Goal: Navigation & Orientation: Understand site structure

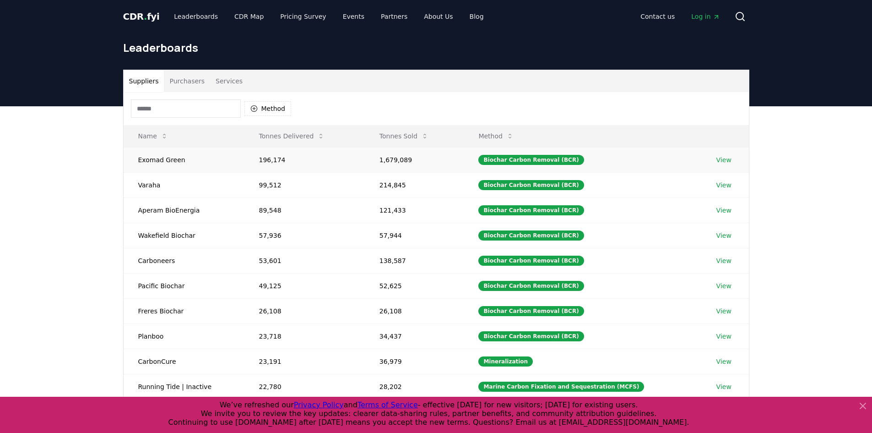
click at [724, 159] on link "View" at bounding box center [724, 159] width 15 height 9
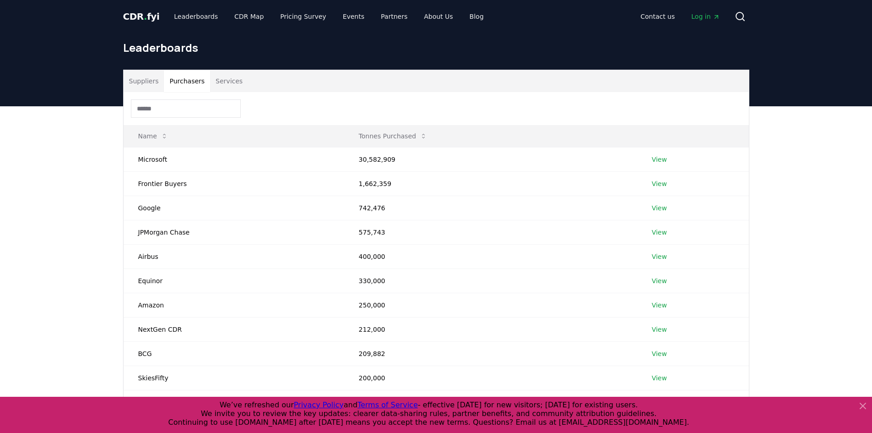
click at [197, 84] on button "Purchasers" at bounding box center [187, 81] width 46 height 22
drag, startPoint x: 391, startPoint y: 159, endPoint x: 335, endPoint y: 150, distance: 56.7
click at [335, 150] on tr "Microsoft 30,582,909 View" at bounding box center [436, 159] width 625 height 24
click at [863, 406] on icon at bounding box center [862, 405] width 5 height 5
click at [863, 406] on div "Suppliers Purchasers Services Name Tonnes Purchased Microsoft 30,582,909 View F…" at bounding box center [436, 285] width 872 height 358
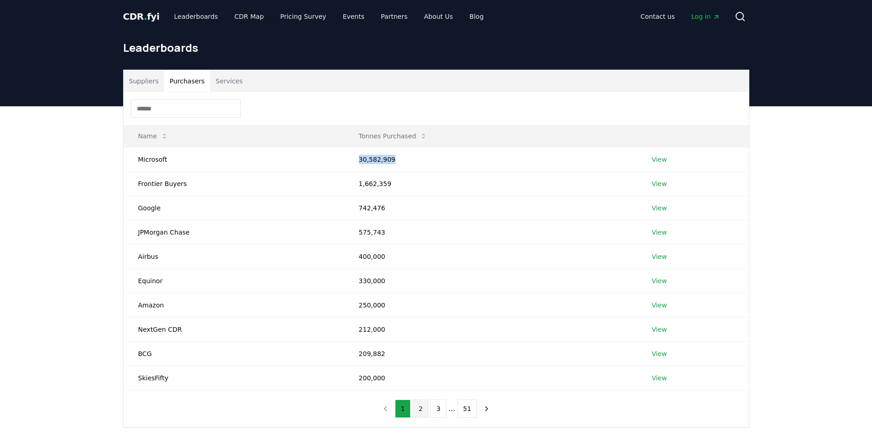
click at [423, 416] on button "2" at bounding box center [421, 408] width 16 height 18
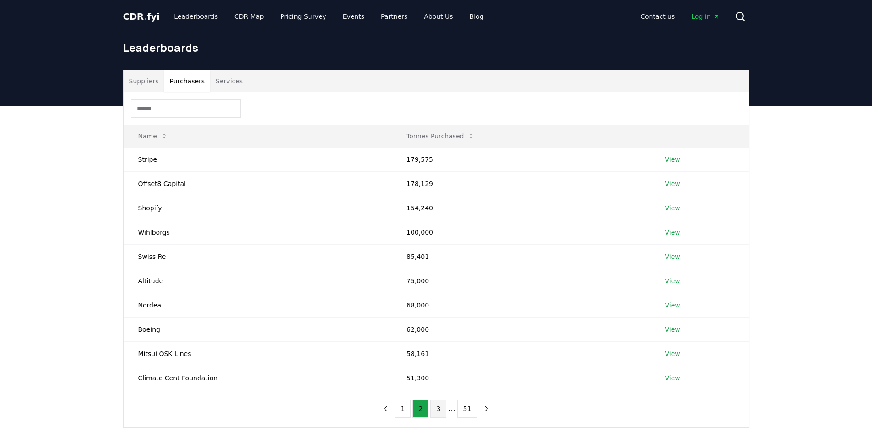
click at [441, 416] on button "3" at bounding box center [438, 408] width 16 height 18
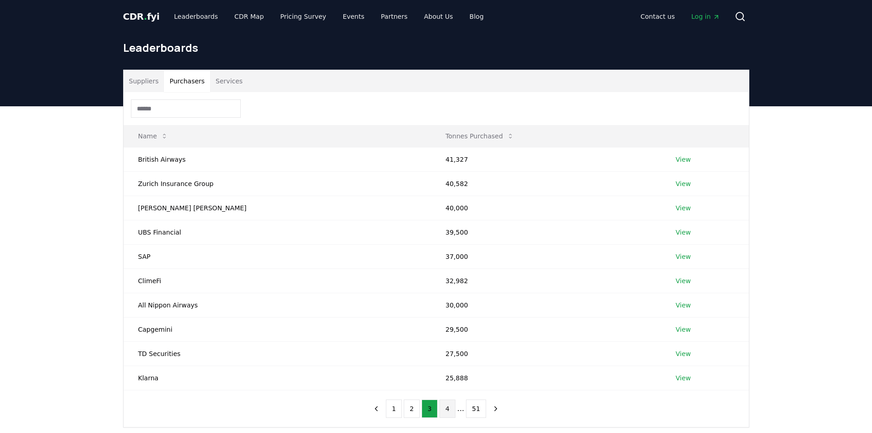
click at [451, 411] on button "4" at bounding box center [448, 408] width 16 height 18
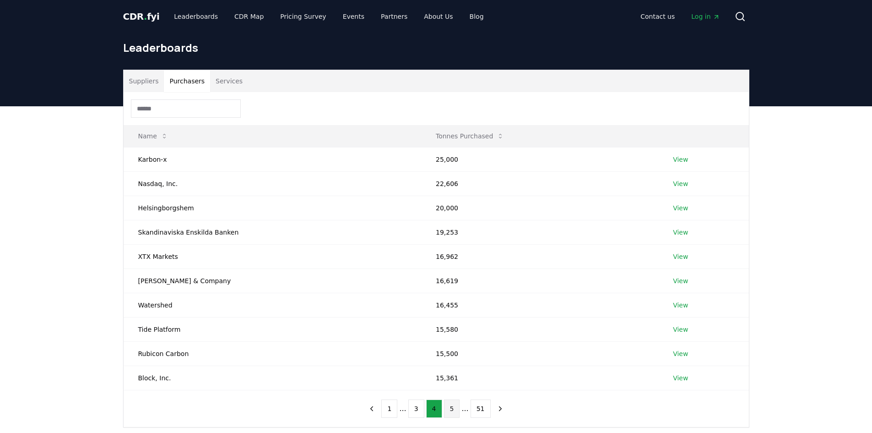
click at [453, 413] on button "5" at bounding box center [452, 408] width 16 height 18
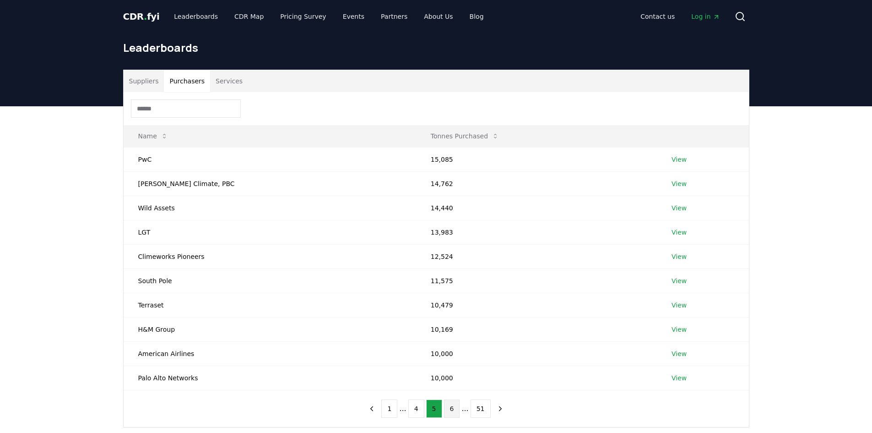
click at [451, 410] on button "6" at bounding box center [452, 408] width 16 height 18
click at [448, 412] on button "7" at bounding box center [452, 408] width 16 height 18
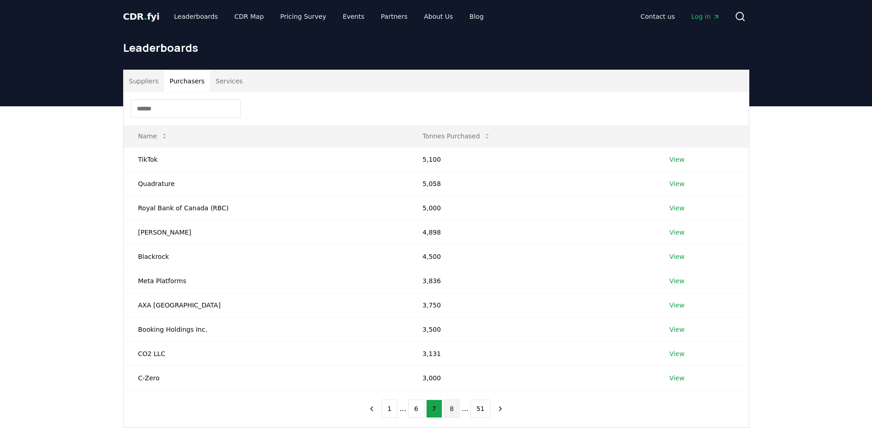
click at [458, 412] on button "8" at bounding box center [452, 408] width 16 height 18
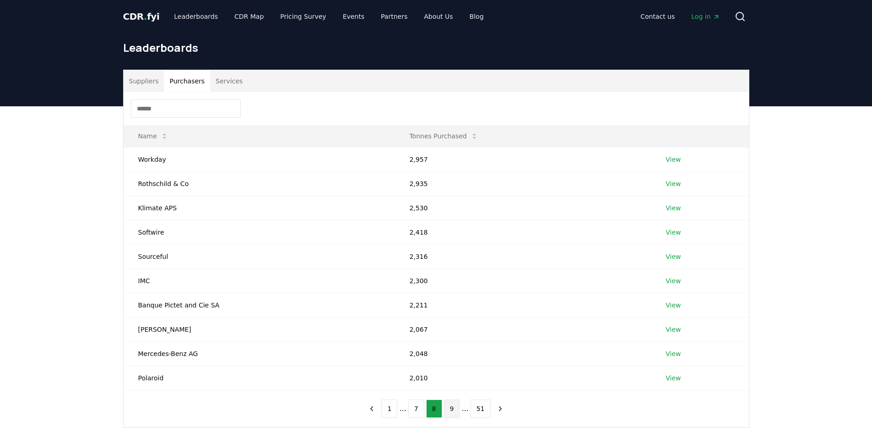
click at [454, 408] on button "9" at bounding box center [452, 408] width 16 height 18
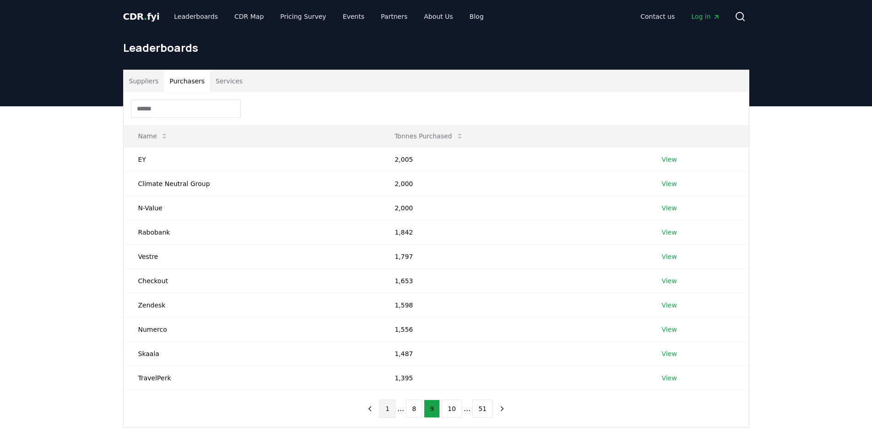
click at [392, 407] on button "1" at bounding box center [388, 408] width 16 height 18
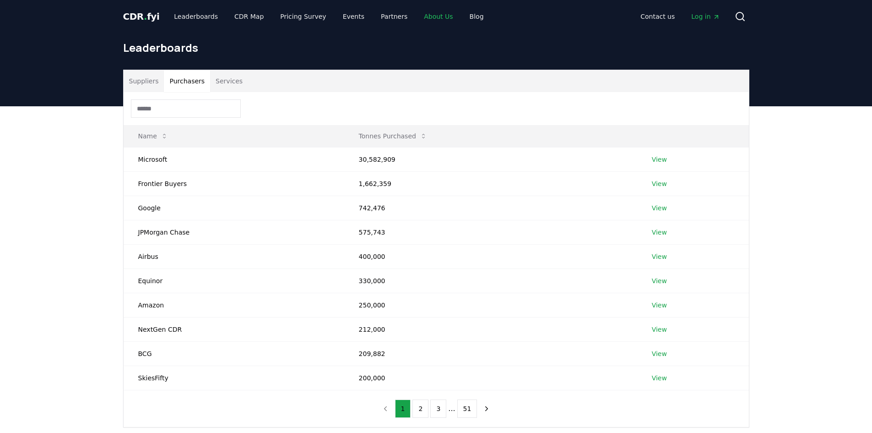
click at [424, 19] on link "About Us" at bounding box center [438, 16] width 43 height 16
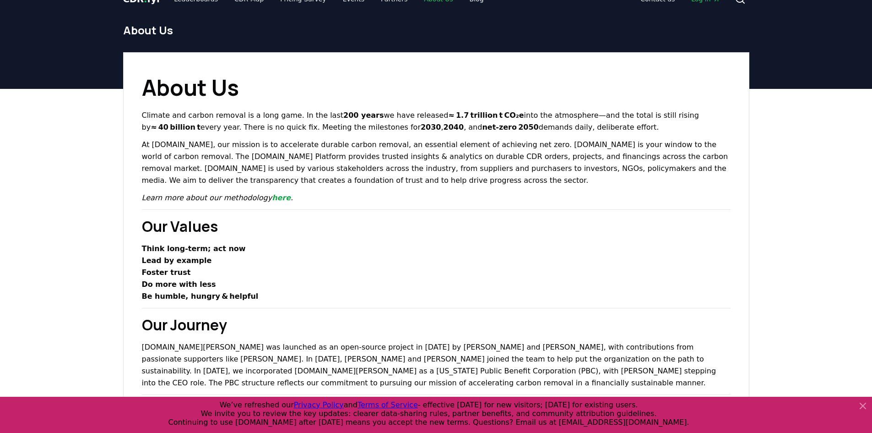
scroll to position [12, 0]
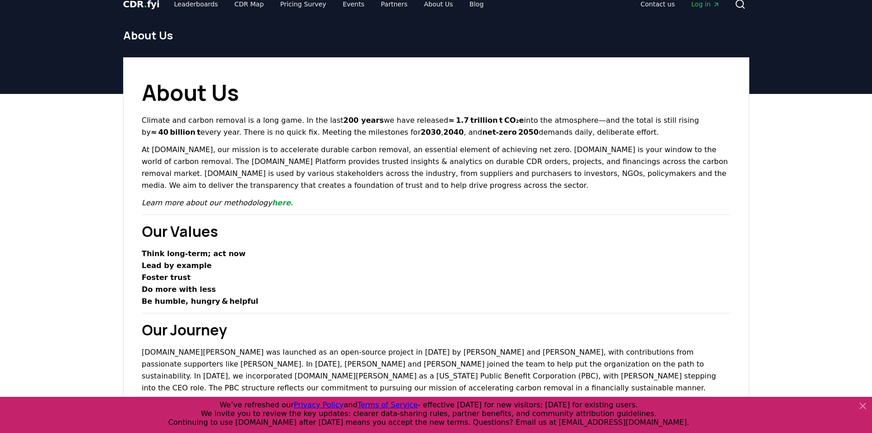
click at [860, 406] on icon at bounding box center [863, 405] width 11 height 11
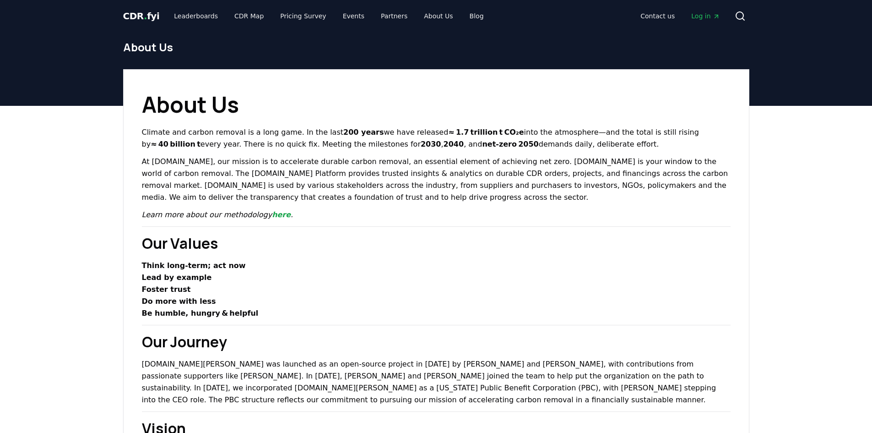
scroll to position [0, 0]
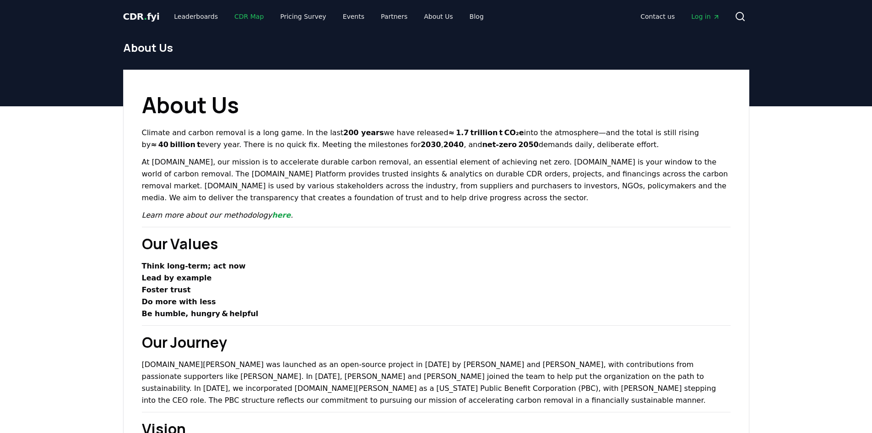
click at [240, 16] on link "CDR Map" at bounding box center [249, 16] width 44 height 16
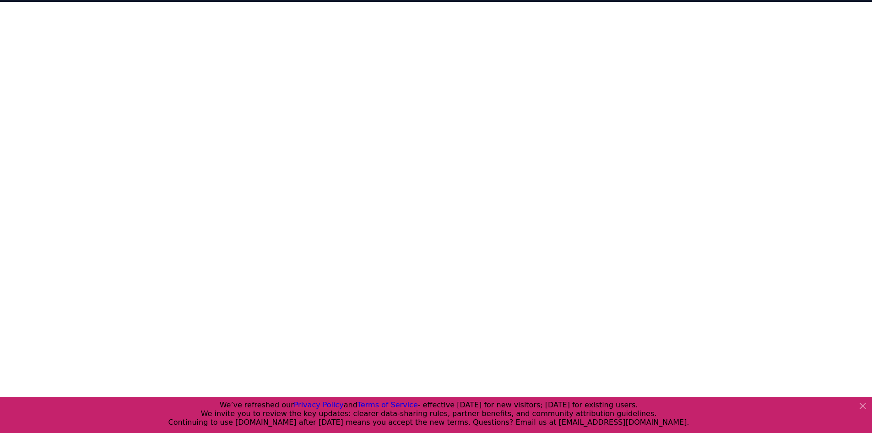
scroll to position [7, 0]
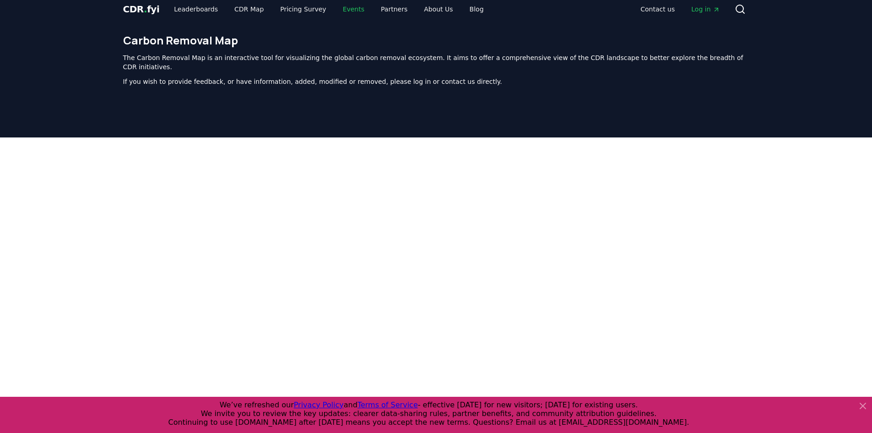
click at [351, 8] on link "Events" at bounding box center [354, 9] width 36 height 16
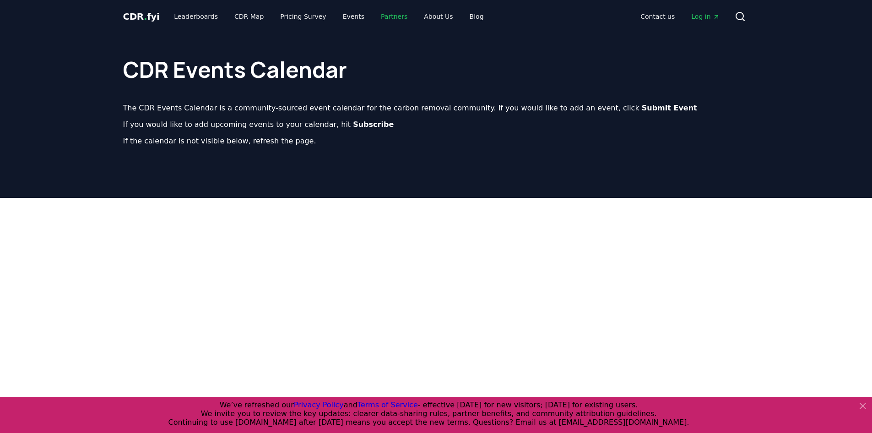
click at [379, 16] on link "Partners" at bounding box center [394, 16] width 41 height 16
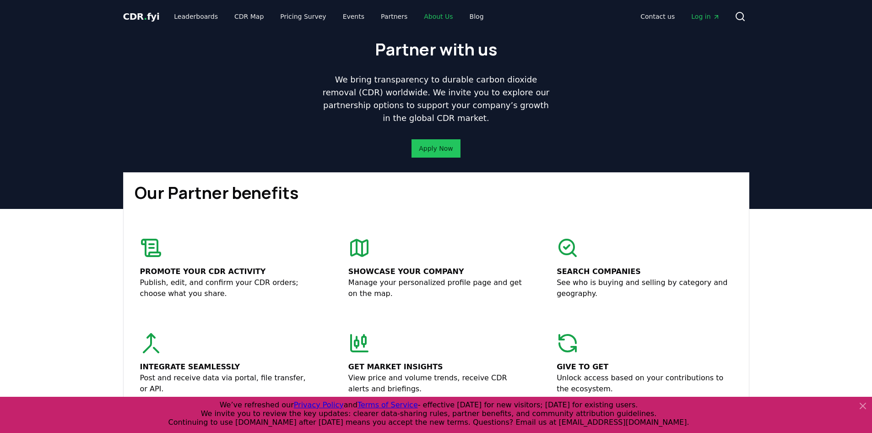
click at [417, 14] on link "About Us" at bounding box center [438, 16] width 43 height 16
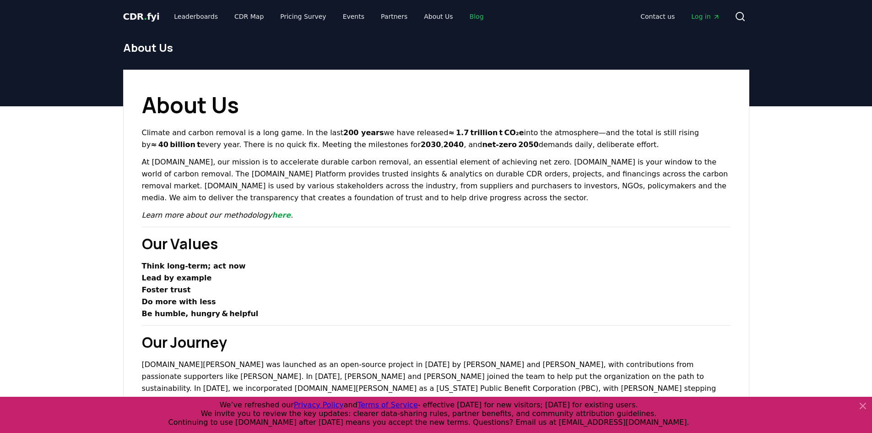
click at [462, 15] on link "Blog" at bounding box center [476, 16] width 29 height 16
click at [462, 16] on link "Blog" at bounding box center [476, 16] width 29 height 16
click at [462, 15] on link "Blog" at bounding box center [476, 16] width 29 height 16
